Goal: Information Seeking & Learning: Learn about a topic

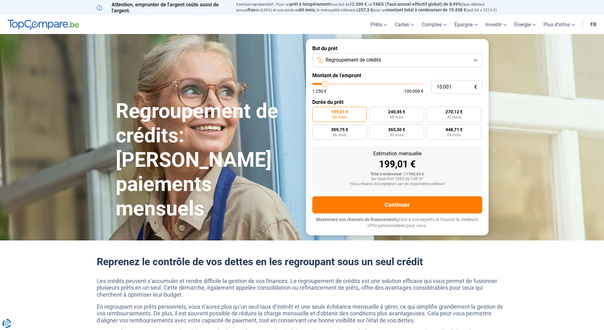
type input "12 500"
type input "12500"
type input "13 250"
type input "13250"
type input "14 500"
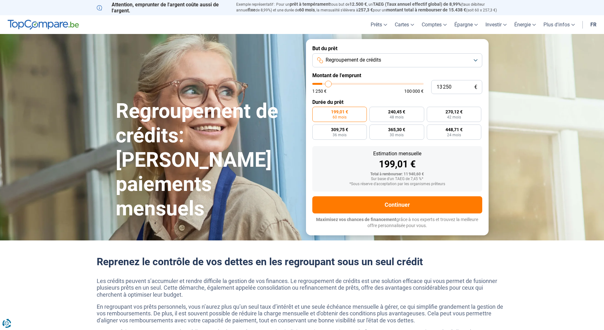
type input "14500"
type input "16 250"
type input "16250"
type input "20 000"
type input "20000"
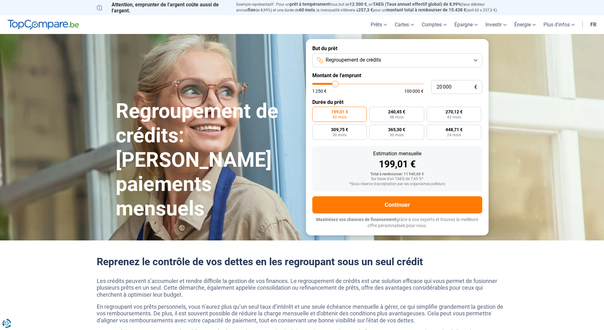
type input "22 750"
type input "22750"
type input "26 000"
type input "26000"
type input "29 000"
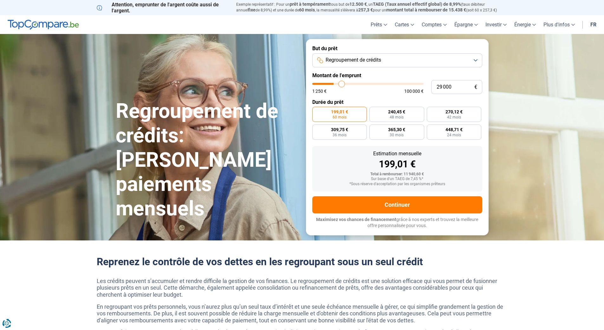
type input "29000"
type input "31 750"
type input "31750"
type input "34 250"
type input "34250"
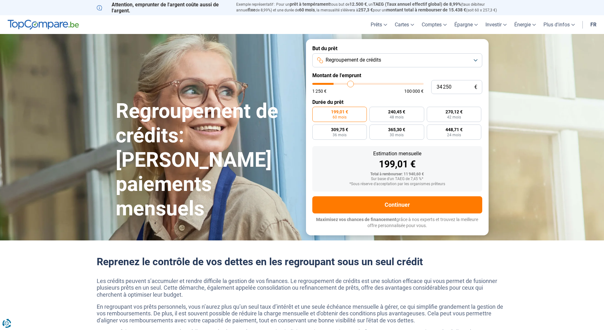
type input "39 250"
type input "39250"
type input "41 500"
type input "41500"
type input "43 750"
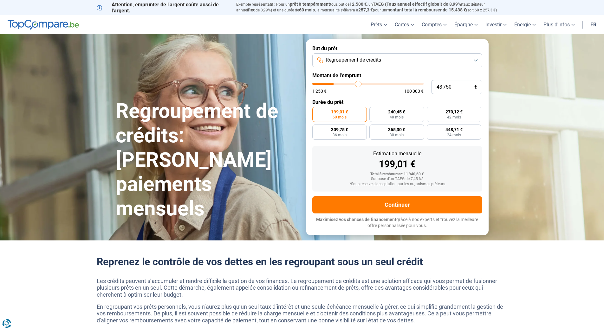
type input "43750"
type input "46 000"
type input "46000"
type input "48 500"
type input "48500"
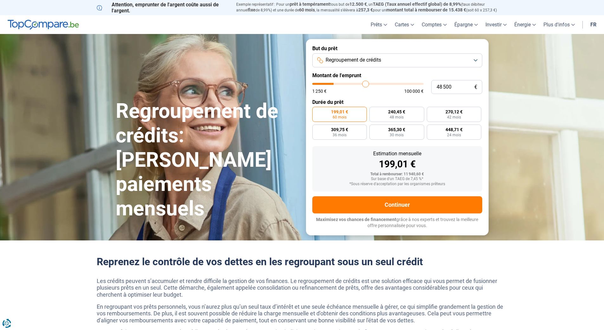
type input "51 000"
type input "51000"
type input "52 750"
type input "52750"
type input "55 000"
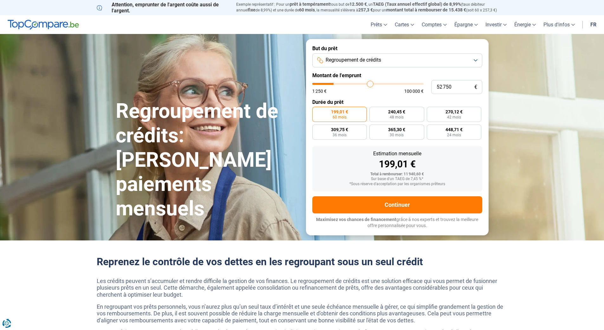
type input "55000"
type input "56 250"
type input "56250"
type input "57 500"
type input "57500"
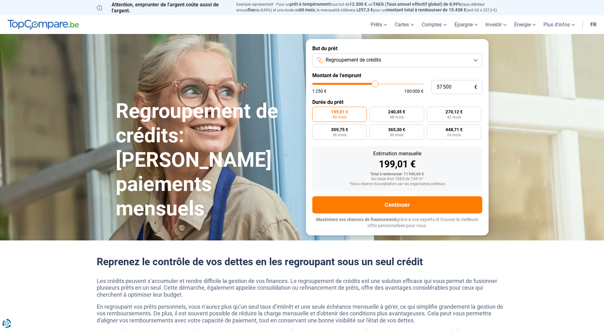
type input "59 000"
type input "59000"
type input "60 750"
type input "60750"
type input "62 250"
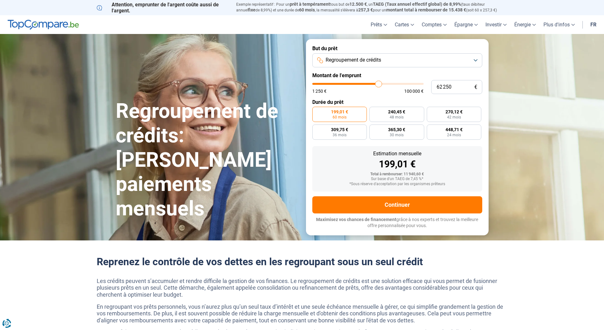
type input "62250"
type input "63 750"
type input "63750"
type input "65 000"
type input "65000"
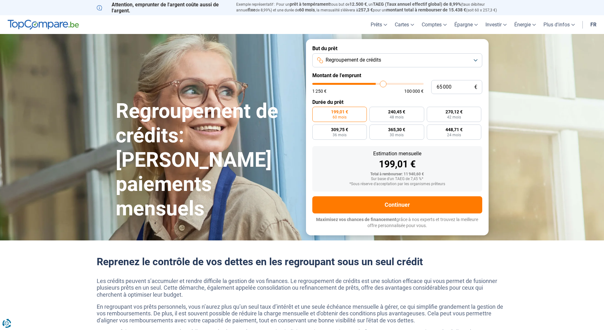
type input "66 250"
type input "66250"
type input "67 250"
type input "67250"
type input "67 500"
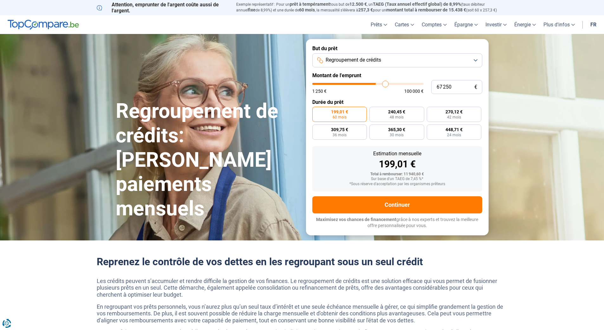
type input "67500"
type input "68 250"
type input "68250"
type input "68 750"
type input "68750"
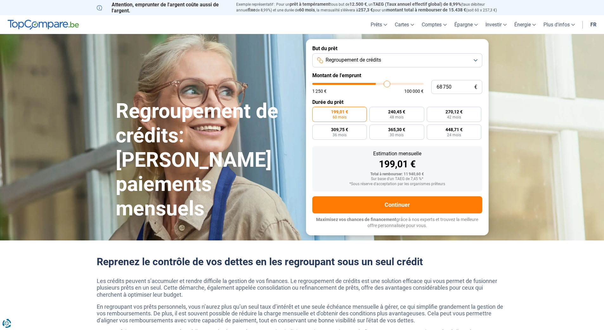
type input "69 250"
type input "69250"
type input "69 500"
type input "69500"
type input "70 500"
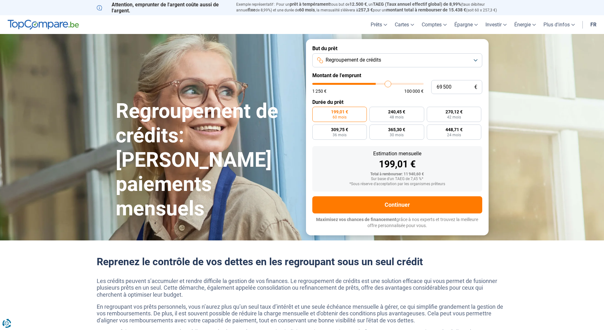
type input "70500"
type input "71 250"
type input "71250"
type input "71 750"
type input "71750"
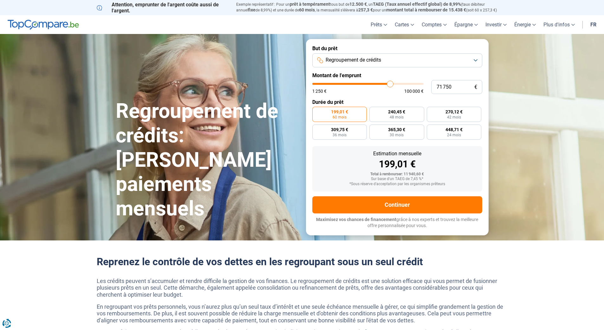
type input "72 250"
type input "72250"
type input "73 250"
type input "73250"
type input "73 500"
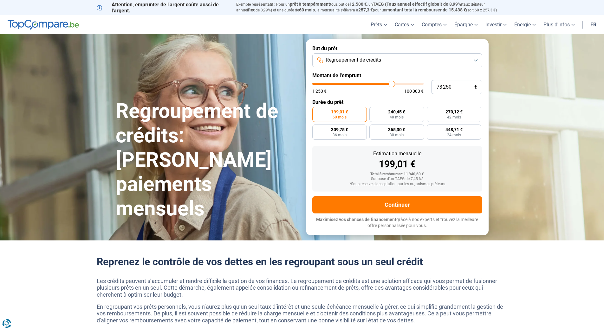
type input "73500"
type input "74 250"
type input "74250"
type input "75 250"
type input "75250"
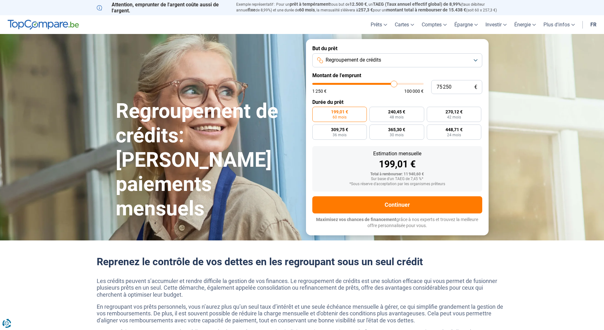
type input "75 500"
type input "75500"
type input "76 500"
drag, startPoint x: 327, startPoint y: 83, endPoint x: 395, endPoint y: 84, distance: 67.9
type input "76500"
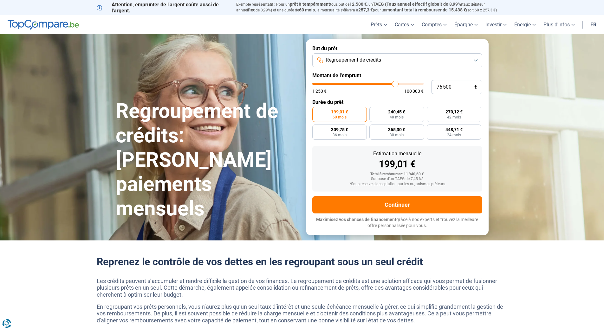
click at [395, 84] on input "range" at bounding box center [368, 84] width 111 height 2
radio input "false"
type input "76 750"
type input "76750"
type input "76 250"
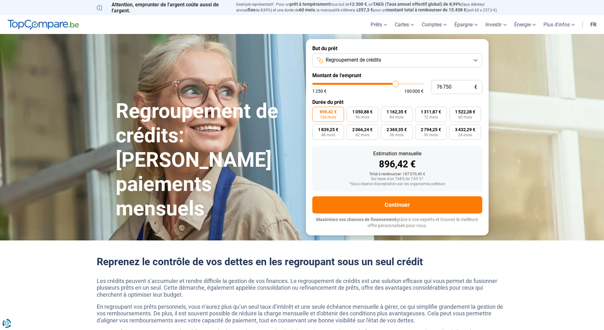
type input "76250"
type input "74 250"
type input "74250"
type input "69 250"
type input "69250"
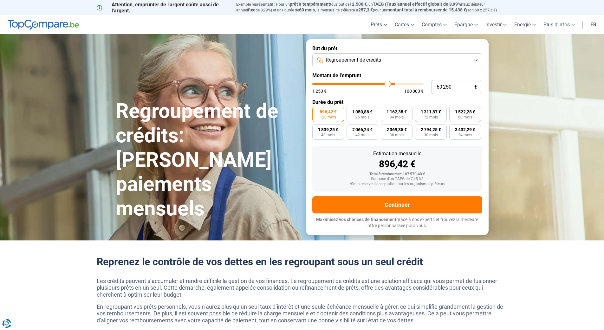
type input "65 750"
type input "65750"
type input "62 000"
type input "62000"
type input "60 000"
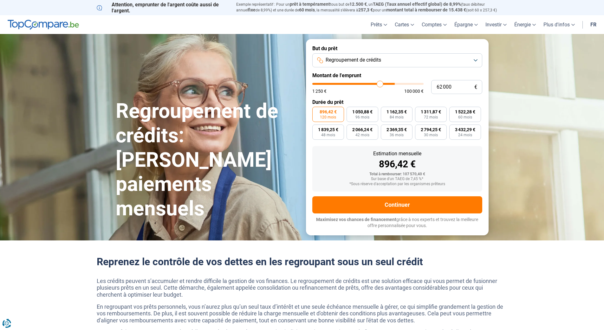
type input "60000"
type input "59 000"
type input "59000"
type input "58 500"
type input "58500"
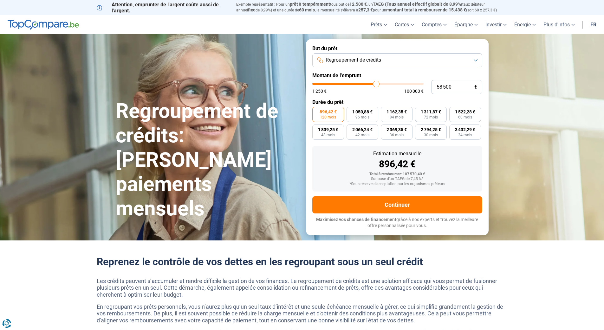
type input "58 000"
type input "58000"
type input "57 750"
type input "57750"
type input "56 250"
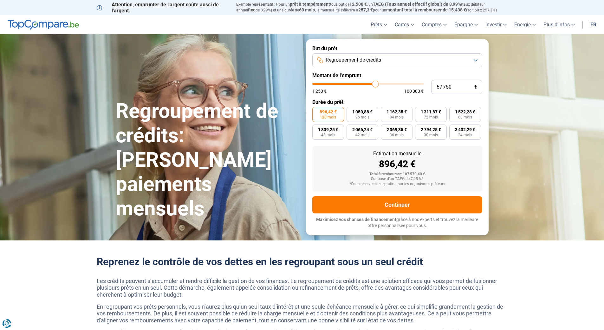
type input "56250"
type input "55 750"
type input "55750"
type input "54 250"
type input "54250"
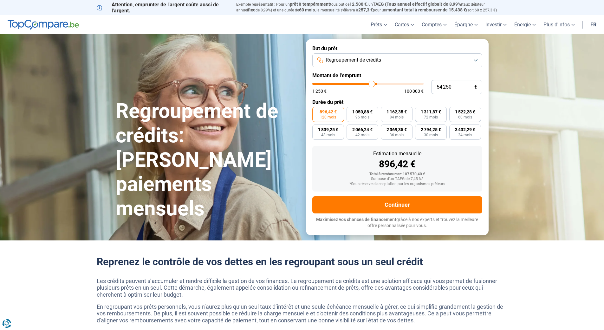
type input "53 250"
type input "53250"
type input "52 750"
type input "52750"
type input "52 500"
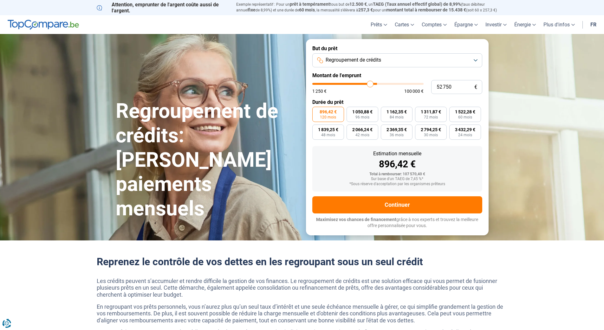
type input "52500"
type input "52 000"
type input "52000"
type input "51 750"
type input "51750"
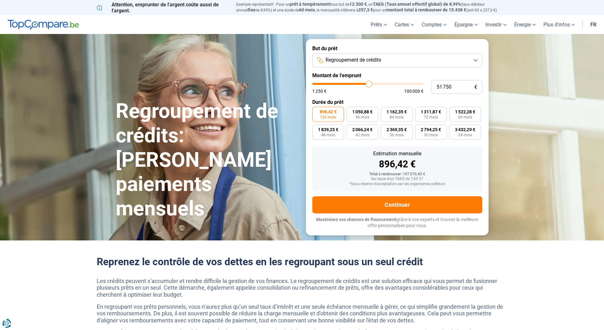
type input "51 250"
type input "51250"
type input "51 000"
type input "51000"
type input "50 500"
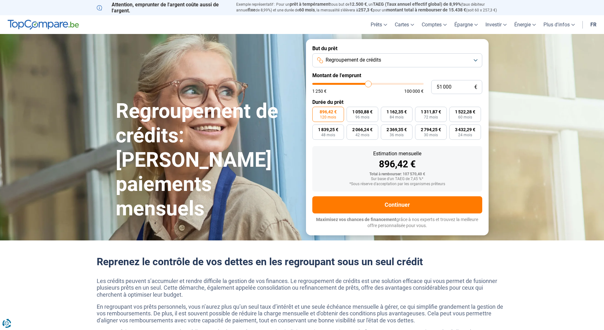
type input "50500"
type input "50 250"
type input "50250"
type input "50 000"
drag, startPoint x: 395, startPoint y: 84, endPoint x: 367, endPoint y: 83, distance: 27.9
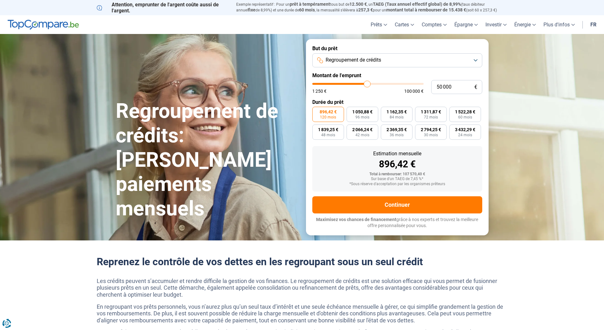
type input "50000"
click at [367, 83] on input "range" at bounding box center [368, 84] width 111 height 2
click at [432, 115] on label "857,43 € 72 mois" at bounding box center [431, 114] width 32 height 15
click at [419, 111] on input "857,43 € 72 mois" at bounding box center [417, 109] width 4 height 4
radio input "true"
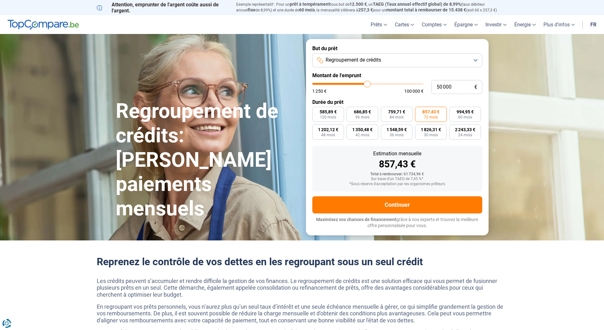
click at [432, 114] on label "857,43 € 72 mois" at bounding box center [431, 114] width 32 height 15
click at [419, 111] on input "857,43 € 72 mois" at bounding box center [417, 109] width 4 height 4
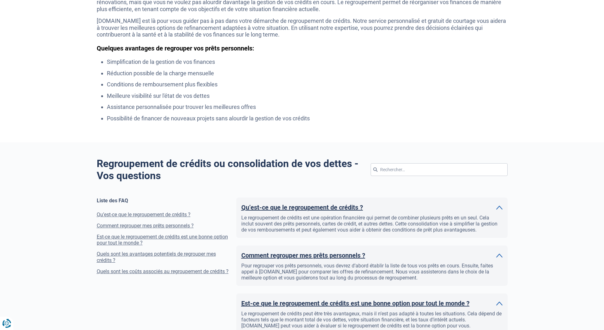
scroll to position [349, 0]
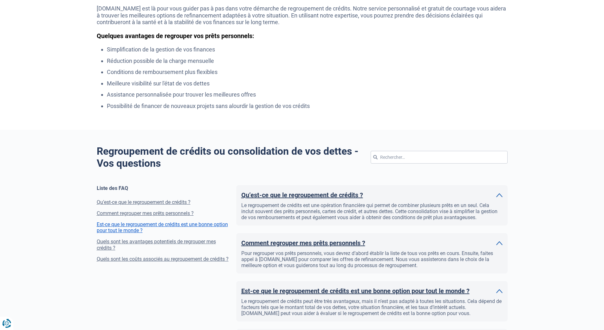
click at [163, 224] on link "Est-ce que le regroupement de crédits est une bonne option pour tout le monde ?" at bounding box center [163, 227] width 132 height 12
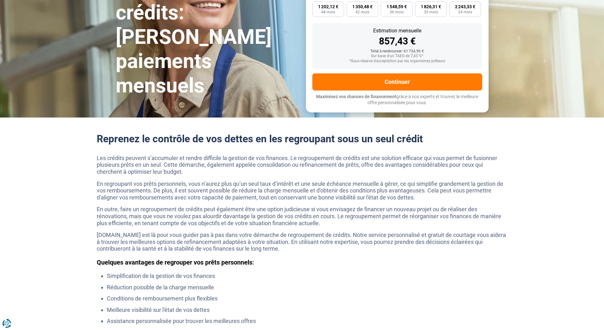
scroll to position [0, 0]
